Goal: Task Accomplishment & Management: Complete application form

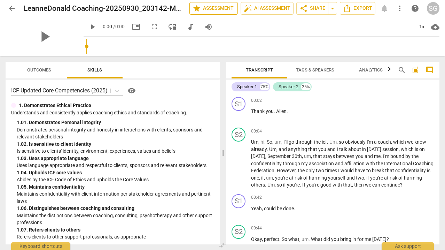
click at [223, 10] on span "star Assessment" at bounding box center [214, 8] width 42 height 8
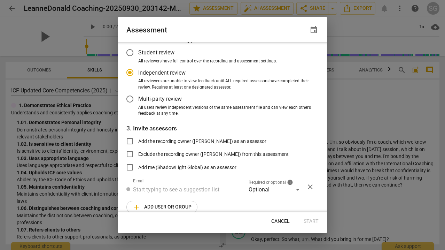
radio input "false"
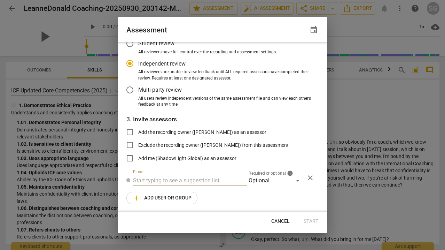
click at [199, 181] on input "text" at bounding box center [190, 180] width 114 height 11
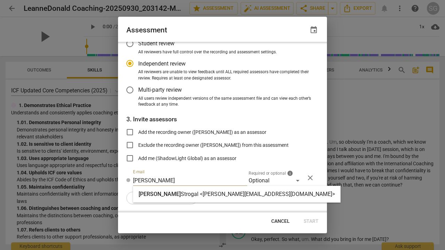
type input "[PERSON_NAME]"
click at [210, 196] on strong "Strogal <[PERSON_NAME][EMAIL_ADDRESS][DOMAIN_NAME]>" at bounding box center [258, 194] width 154 height 7
radio input "false"
type input "[PERSON_NAME] <[PERSON_NAME][EMAIL_ADDRESS][DOMAIN_NAME]>"
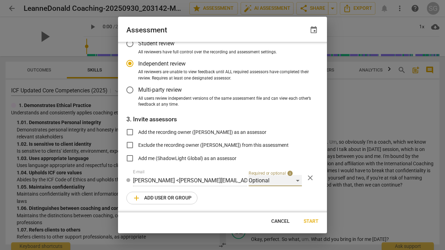
click at [287, 180] on div "Optional" at bounding box center [275, 180] width 53 height 11
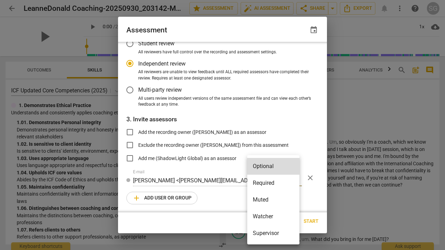
click at [274, 185] on li "Required" at bounding box center [273, 183] width 52 height 17
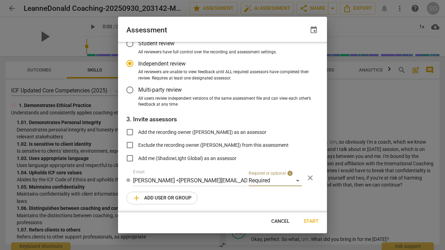
click at [310, 221] on span "Start" at bounding box center [311, 221] width 15 height 7
radio input "false"
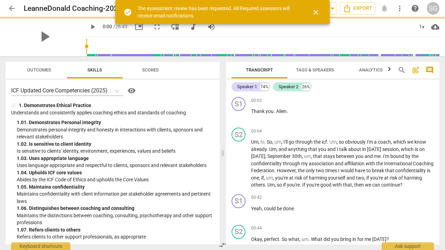
scroll to position [43, 0]
